Goal: Go to known website: Access a specific website the user already knows

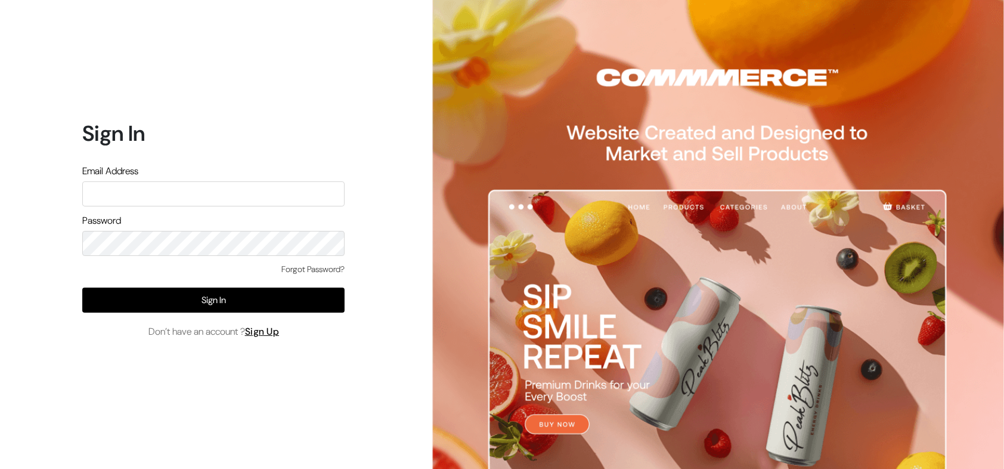
click at [284, 194] on input "text" at bounding box center [213, 193] width 262 height 25
type input "[EMAIL_ADDRESS][DOMAIN_NAME]"
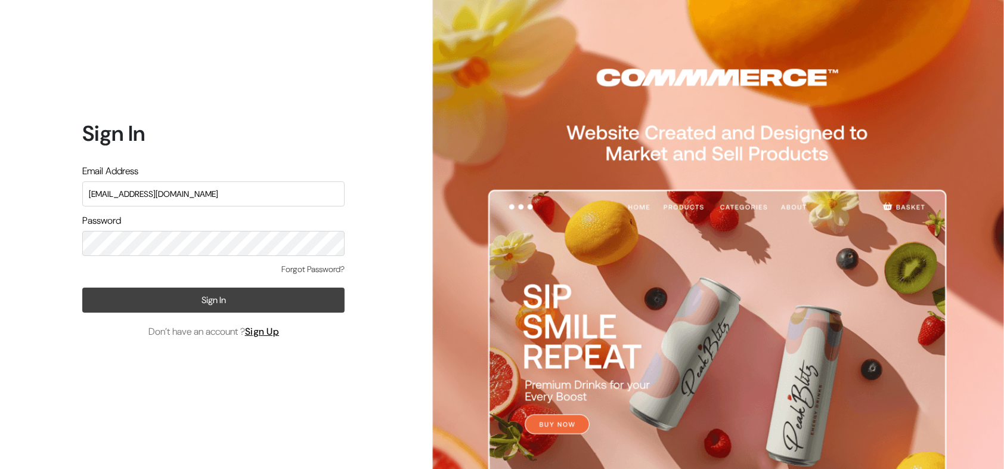
click at [234, 300] on button "Sign In" at bounding box center [213, 299] width 262 height 25
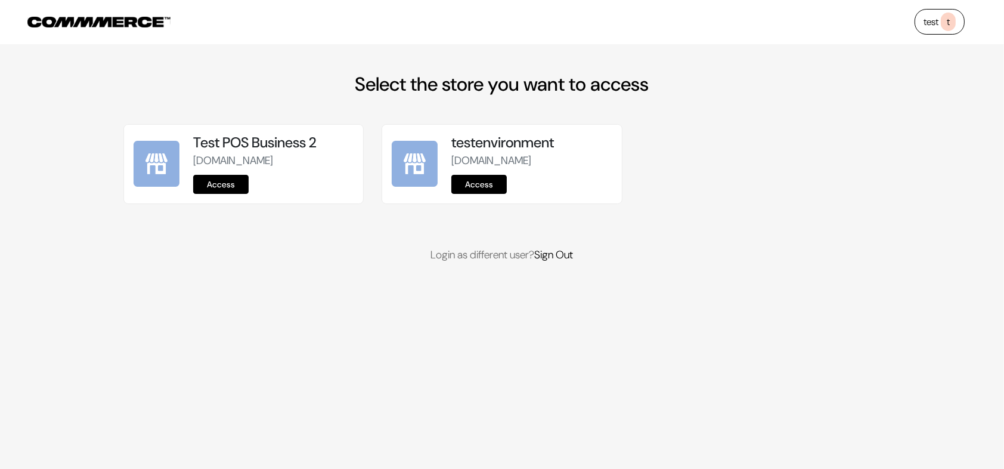
drag, startPoint x: 300, startPoint y: 179, endPoint x: 192, endPoint y: 156, distance: 110.4
click at [192, 156] on div "Test POS Business 2 test-pos-business-2.commmerce.com Access" at bounding box center [273, 164] width 178 height 60
copy p "test-pos-business-2.commmerce.com"
drag, startPoint x: 192, startPoint y: 143, endPoint x: 323, endPoint y: 173, distance: 134.5
click at [323, 173] on div "Test POS Business 2 test-pos-business-2.commmerce.com Access" at bounding box center [273, 164] width 178 height 60
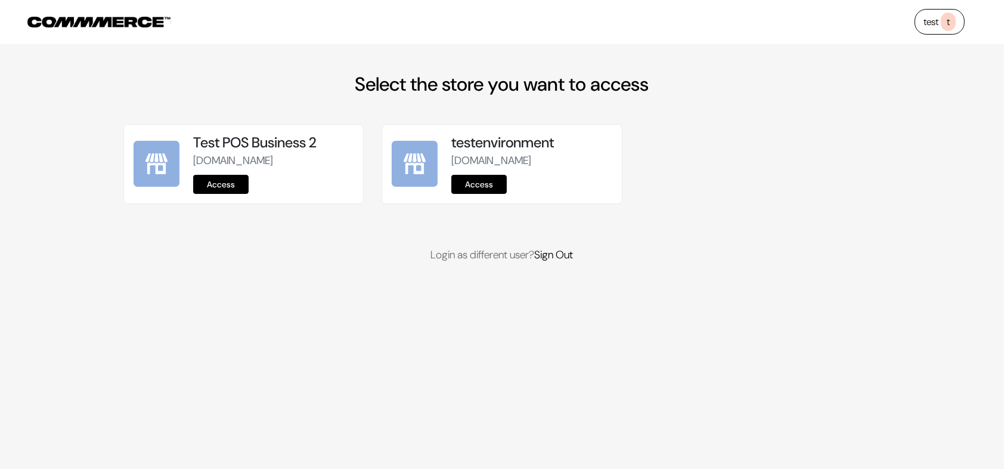
copy div "Test POS Business 2 test-pos-business-2.commmerce.com"
click at [244, 252] on div "Test POS Business 2 test-pos-business-2.commmerce.com Access testenvironment" at bounding box center [501, 193] width 757 height 139
click at [230, 194] on link "Access" at bounding box center [220, 184] width 55 height 19
